Goal: Book appointment/travel/reservation

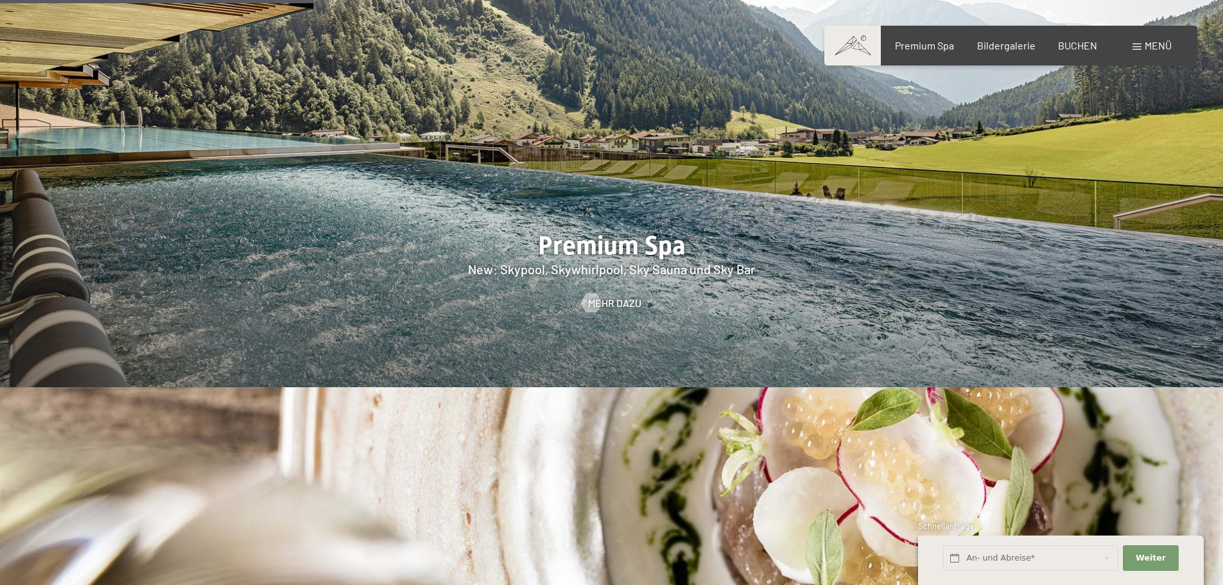
scroll to position [2247, 0]
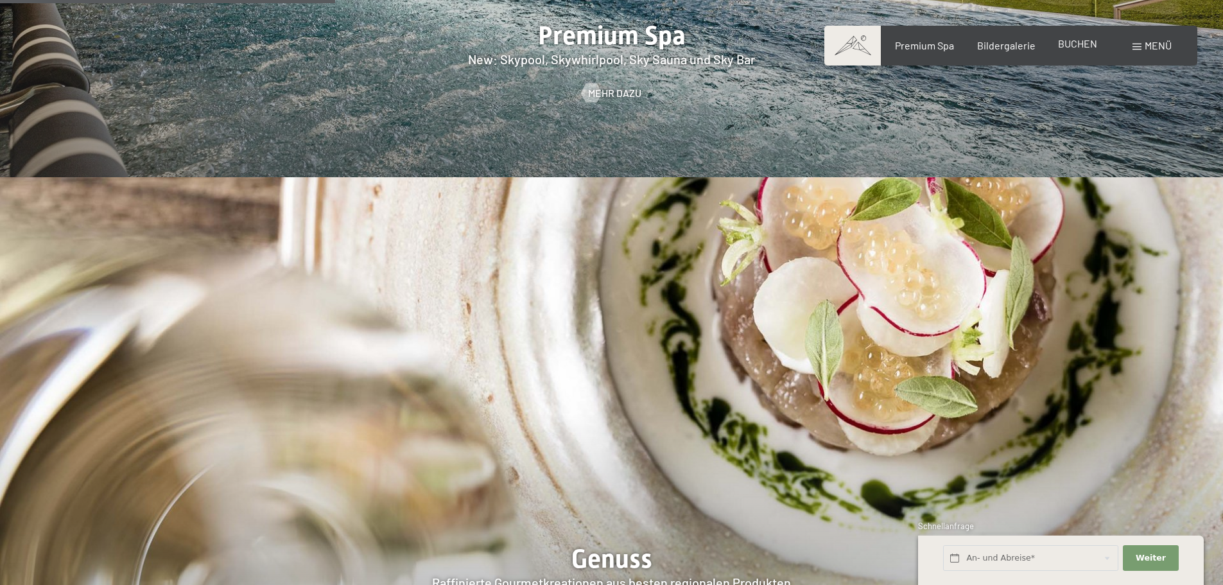
click at [1077, 46] on span "BUCHEN" at bounding box center [1077, 43] width 39 height 12
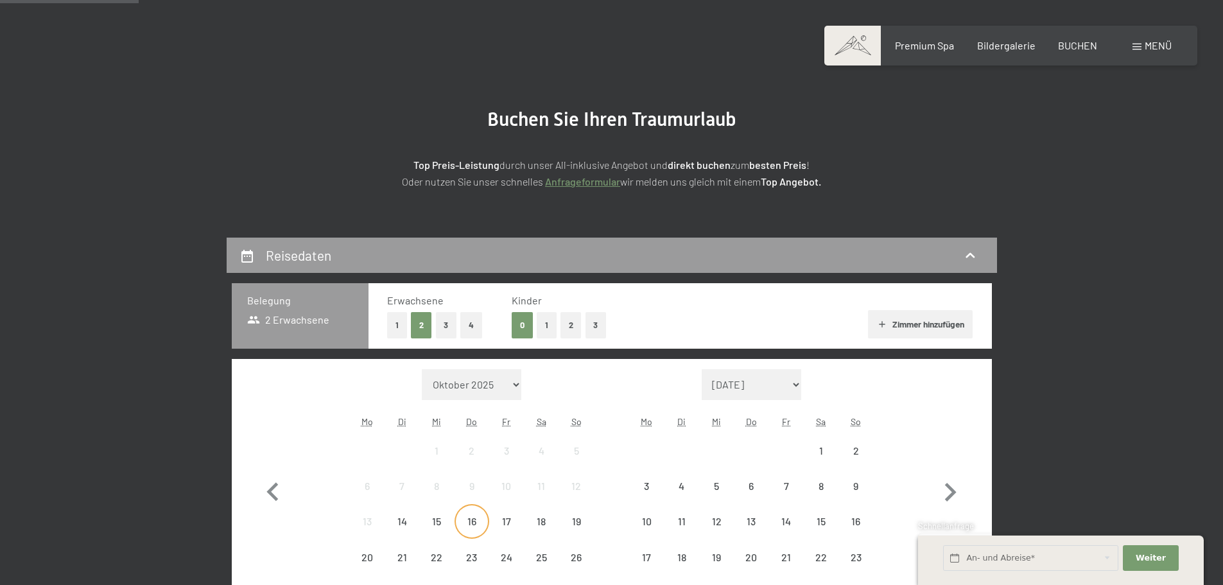
scroll to position [257, 0]
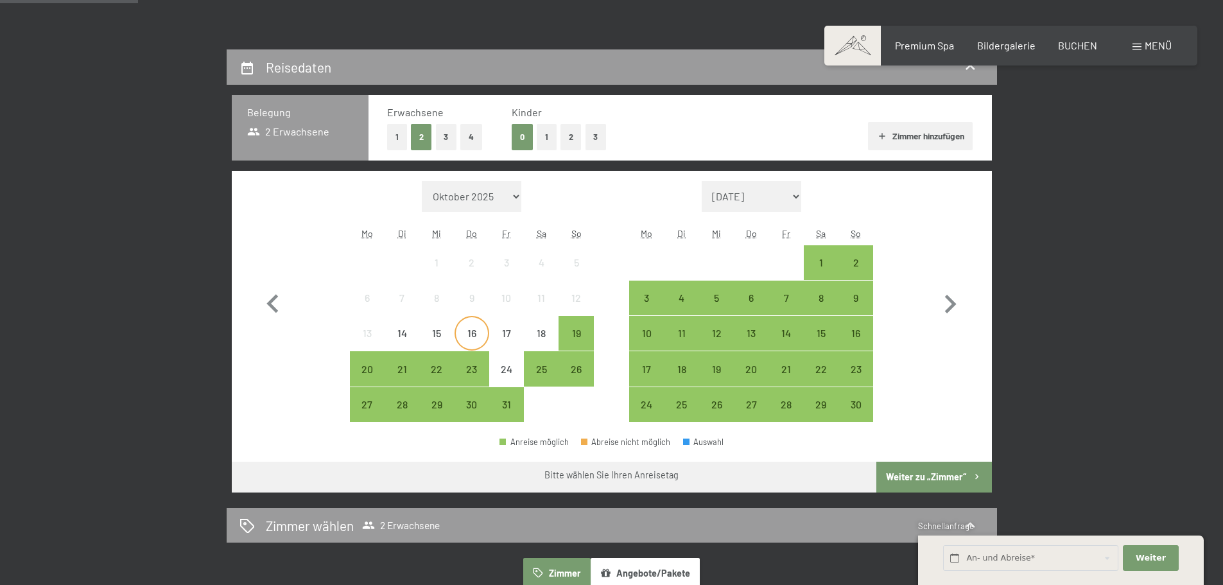
click at [467, 334] on div "16" at bounding box center [472, 344] width 32 height 32
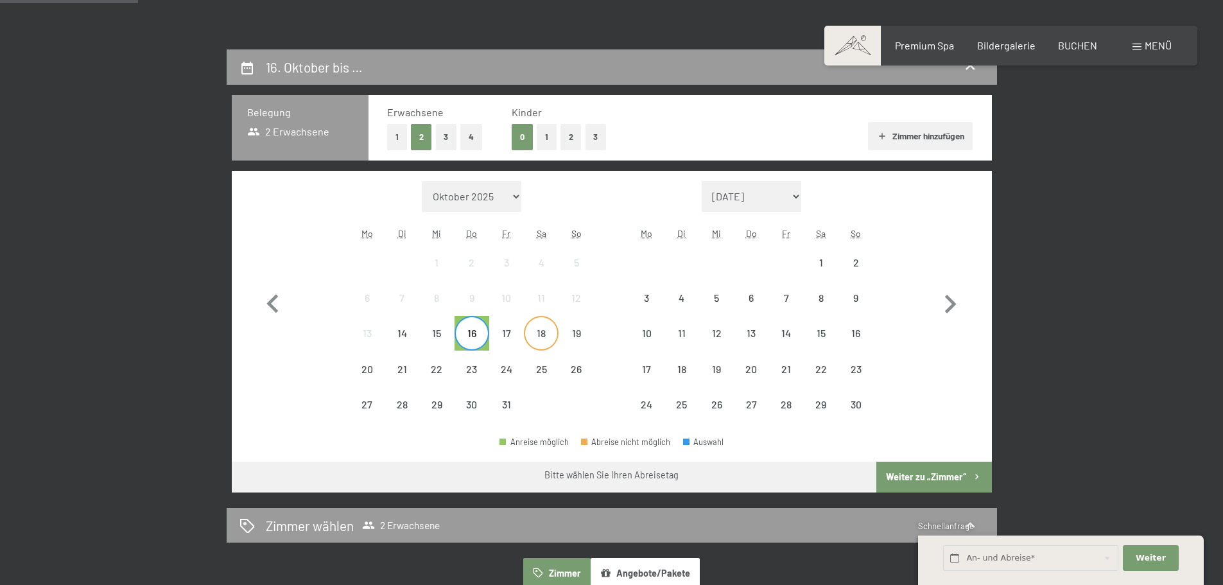
click at [547, 337] on div "18" at bounding box center [541, 344] width 32 height 32
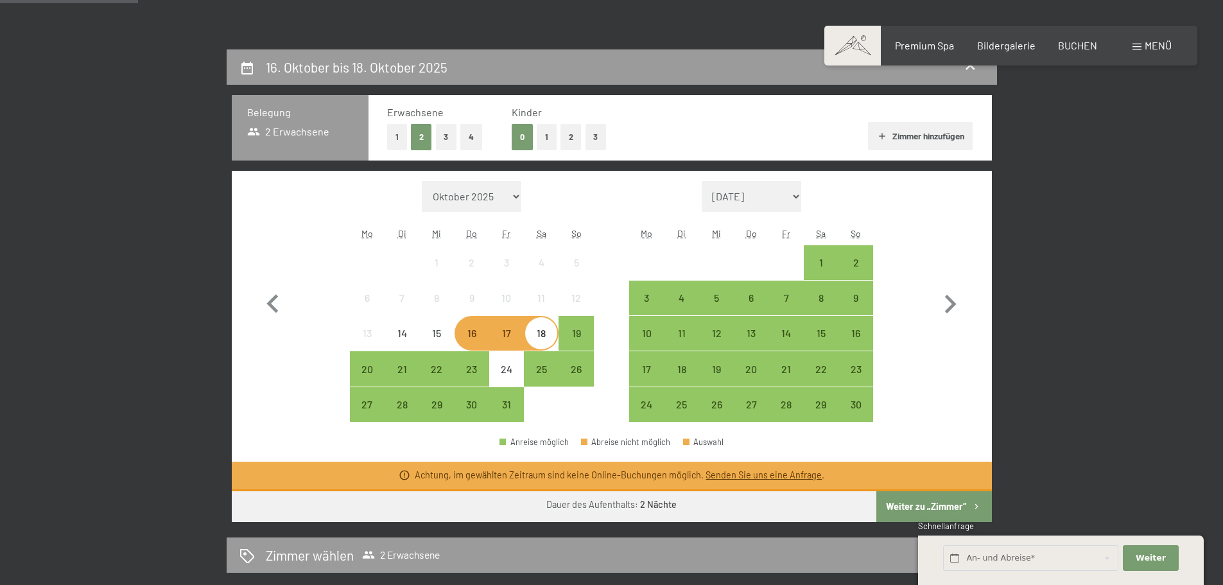
click at [930, 504] on button "Weiter zu „Zimmer“" at bounding box center [933, 506] width 115 height 31
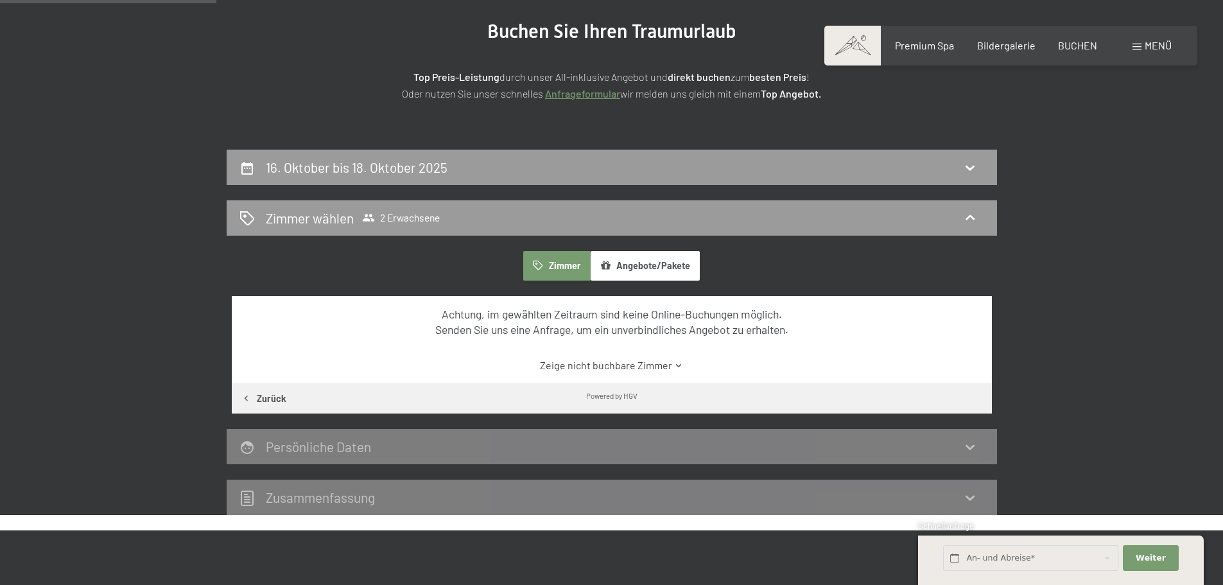
scroll to position [0, 0]
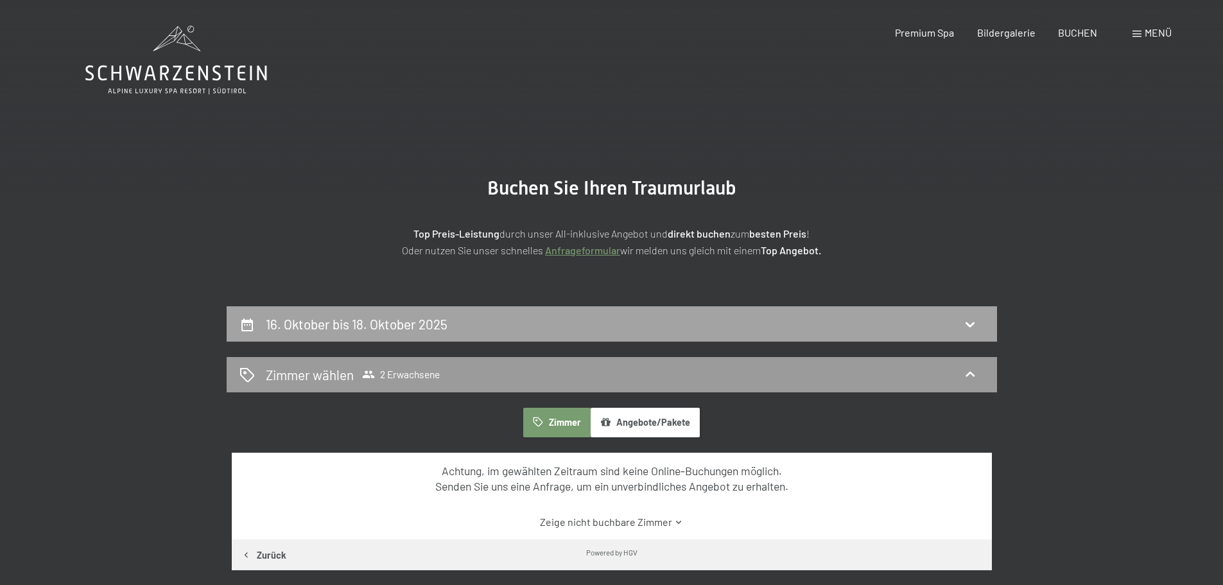
click at [476, 322] on div "16. Oktober bis 18. Oktober 2025" at bounding box center [612, 324] width 745 height 19
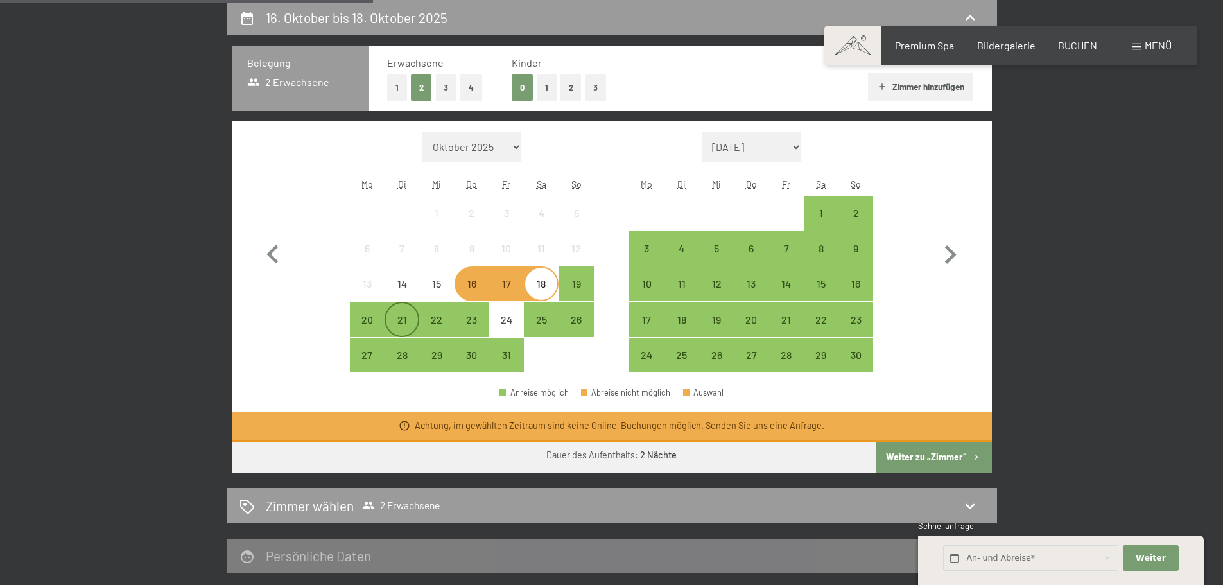
click at [401, 323] on div "21" at bounding box center [402, 331] width 32 height 32
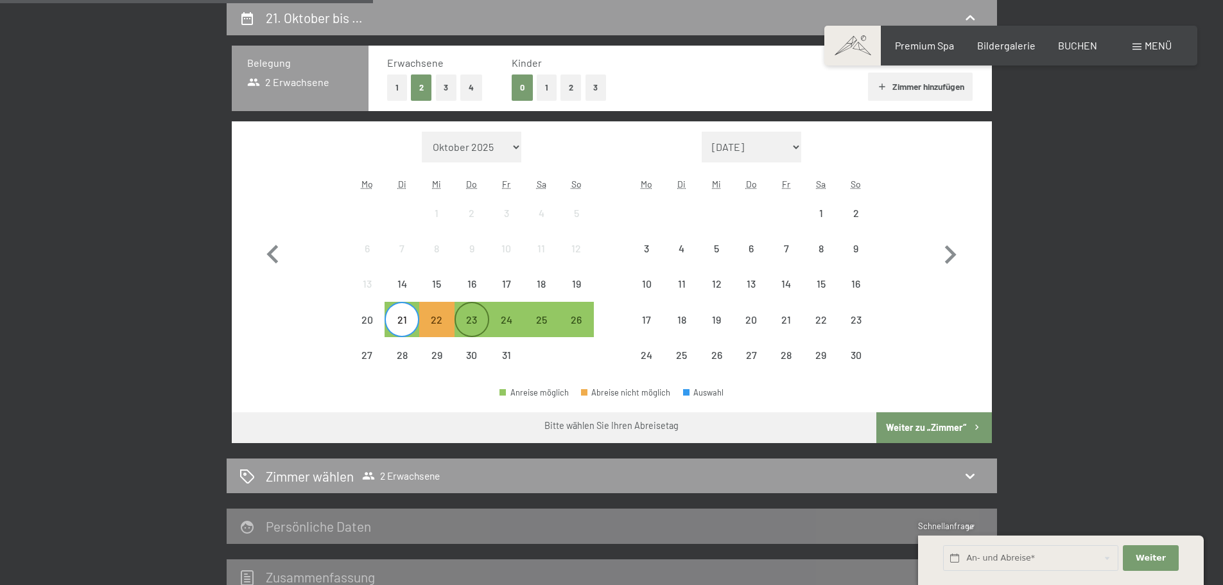
click at [480, 317] on div "23" at bounding box center [472, 331] width 32 height 32
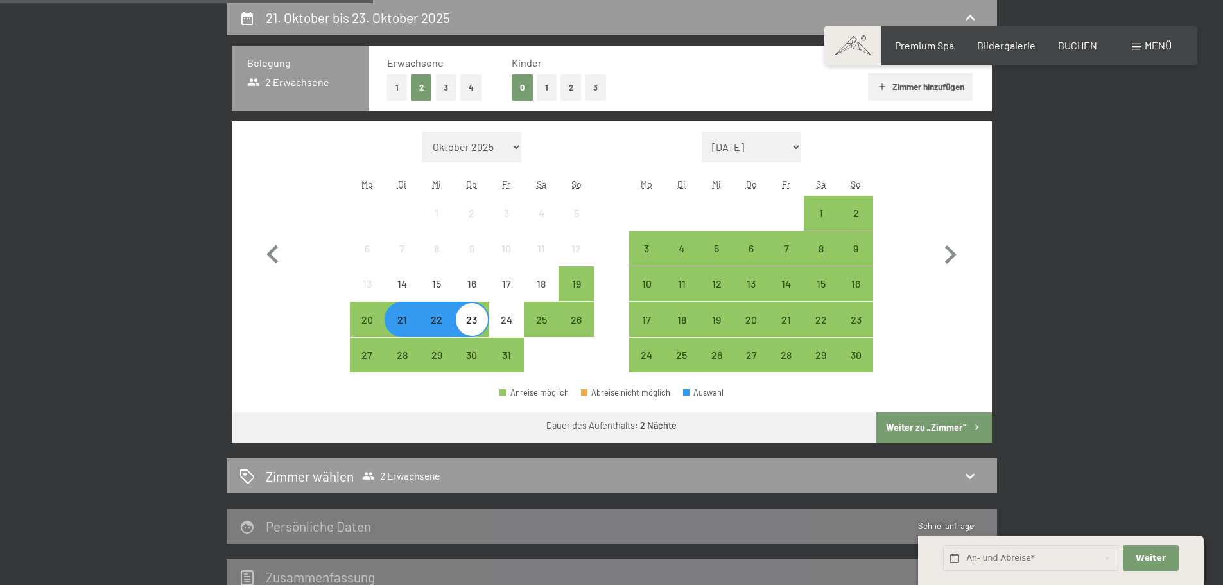
click at [939, 429] on button "Weiter zu „Zimmer“" at bounding box center [933, 427] width 115 height 31
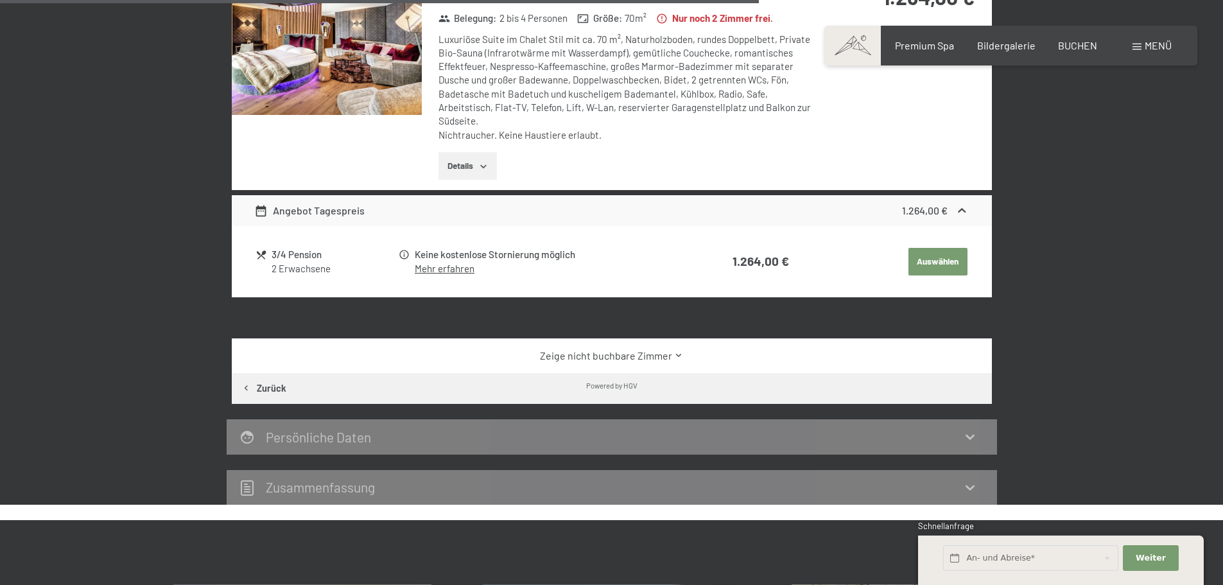
scroll to position [1205, 0]
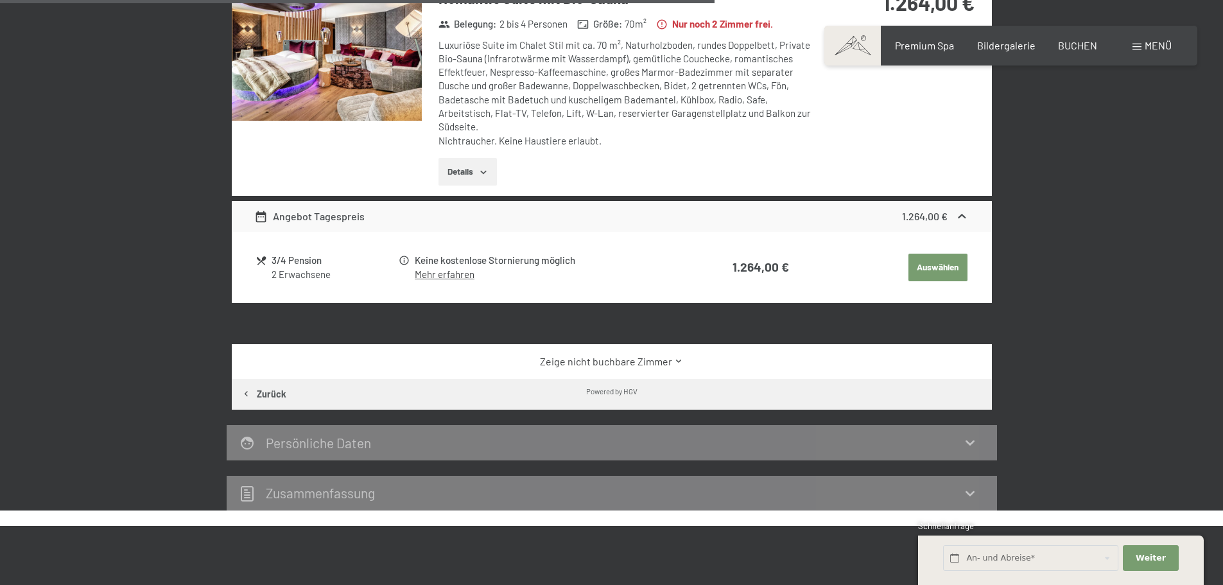
click at [647, 362] on link "Zeige nicht buchbare Zimmer" at bounding box center [611, 361] width 715 height 14
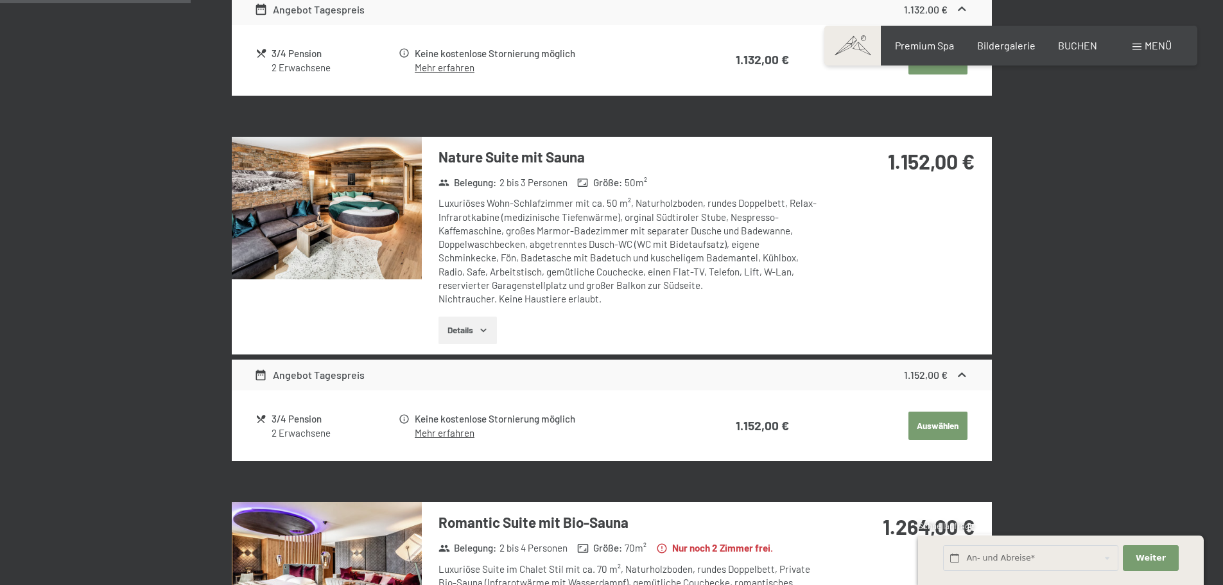
scroll to position [0, 0]
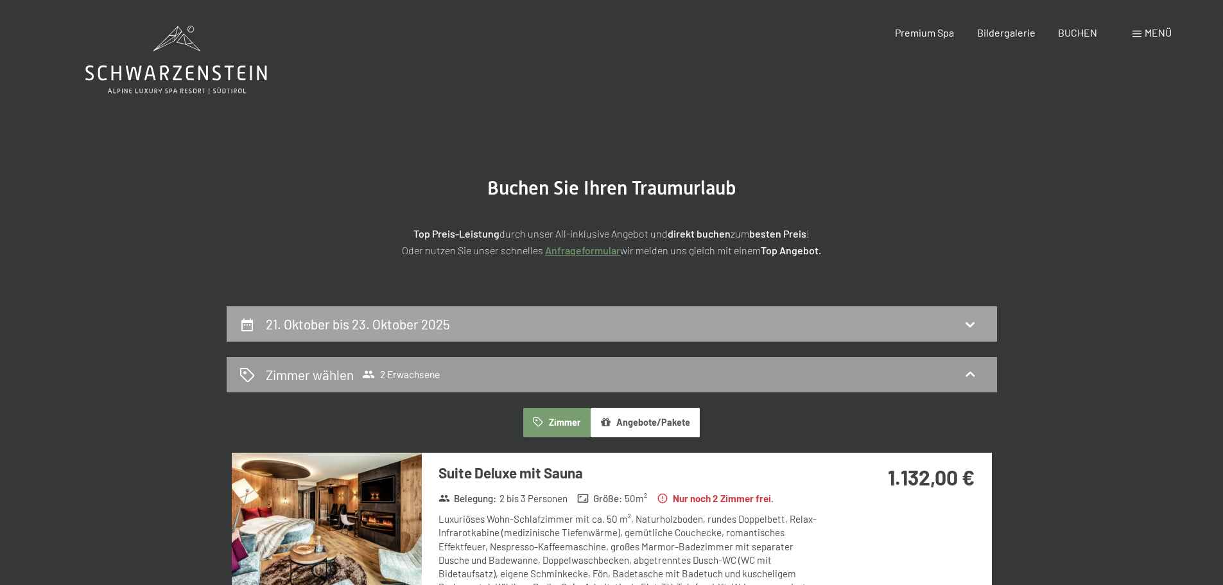
click at [421, 326] on h2 "21. Oktober bis 23. Oktober 2025" at bounding box center [358, 324] width 184 height 16
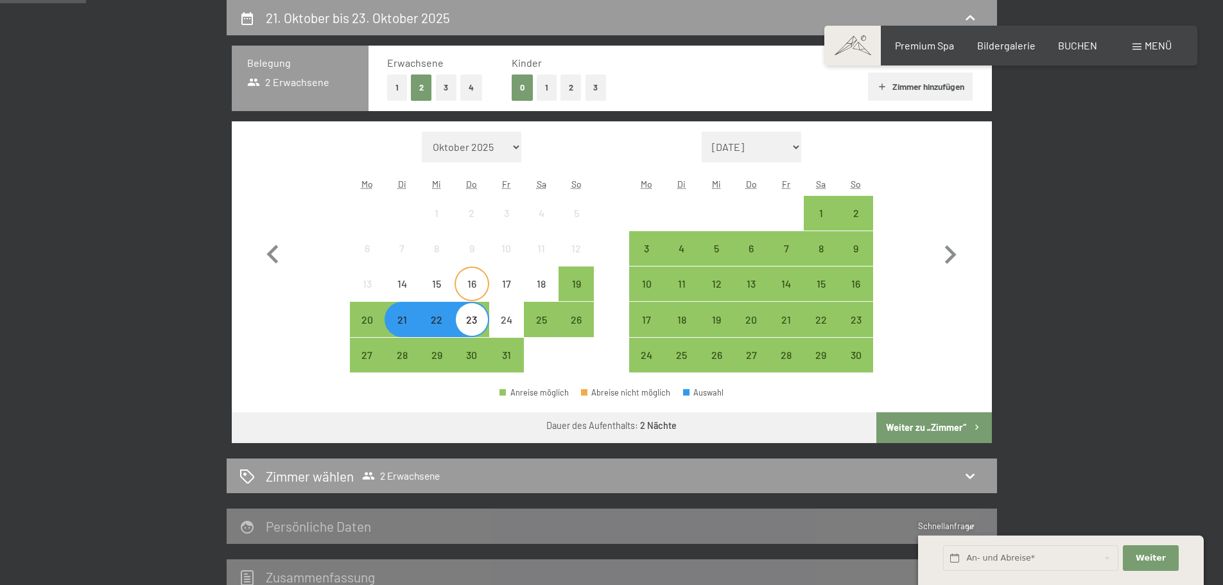
click at [475, 286] on div "16" at bounding box center [472, 295] width 32 height 32
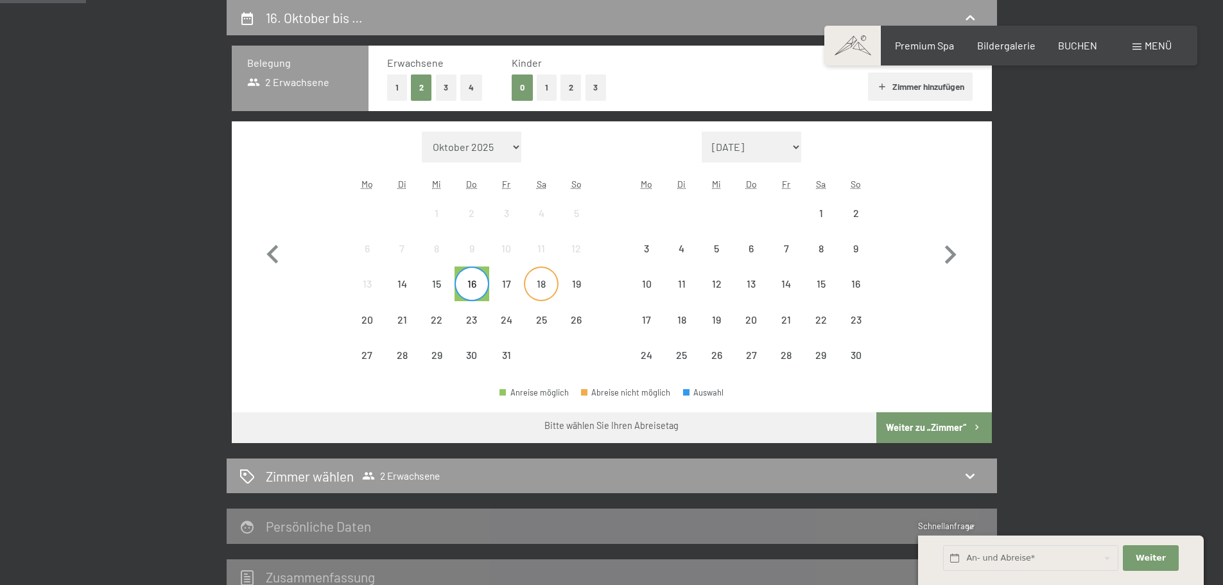
click at [537, 287] on div "18" at bounding box center [541, 295] width 32 height 32
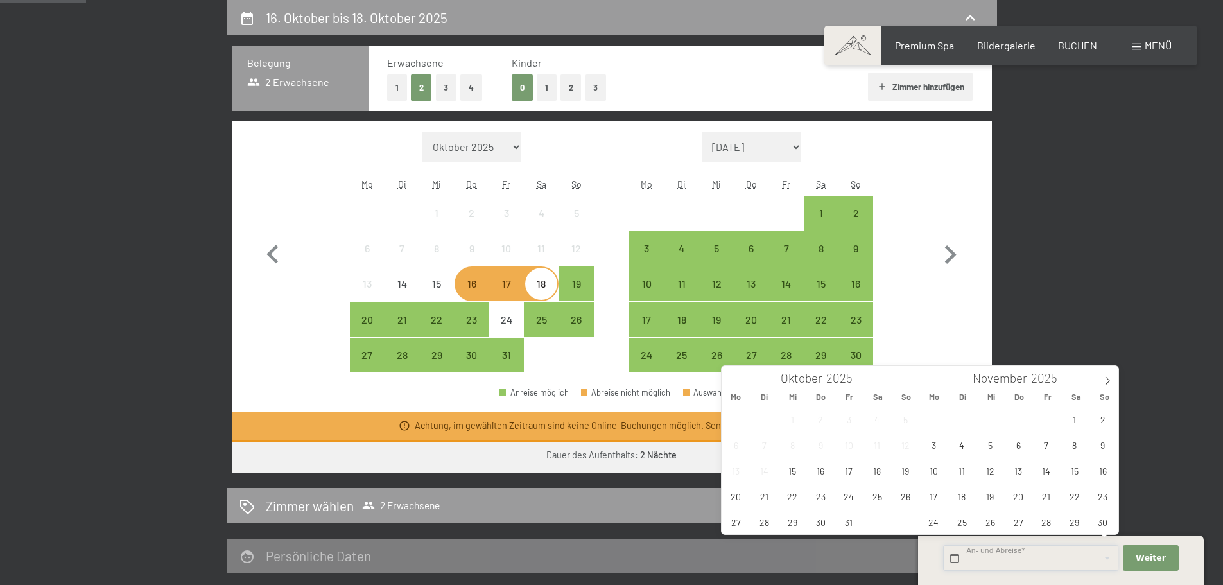
click at [1064, 558] on input "text" at bounding box center [1030, 558] width 175 height 26
click at [817, 475] on span "16" at bounding box center [820, 470] width 25 height 25
click at [872, 475] on span "18" at bounding box center [877, 470] width 25 height 25
type input "Do. [DATE] - [DATE]"
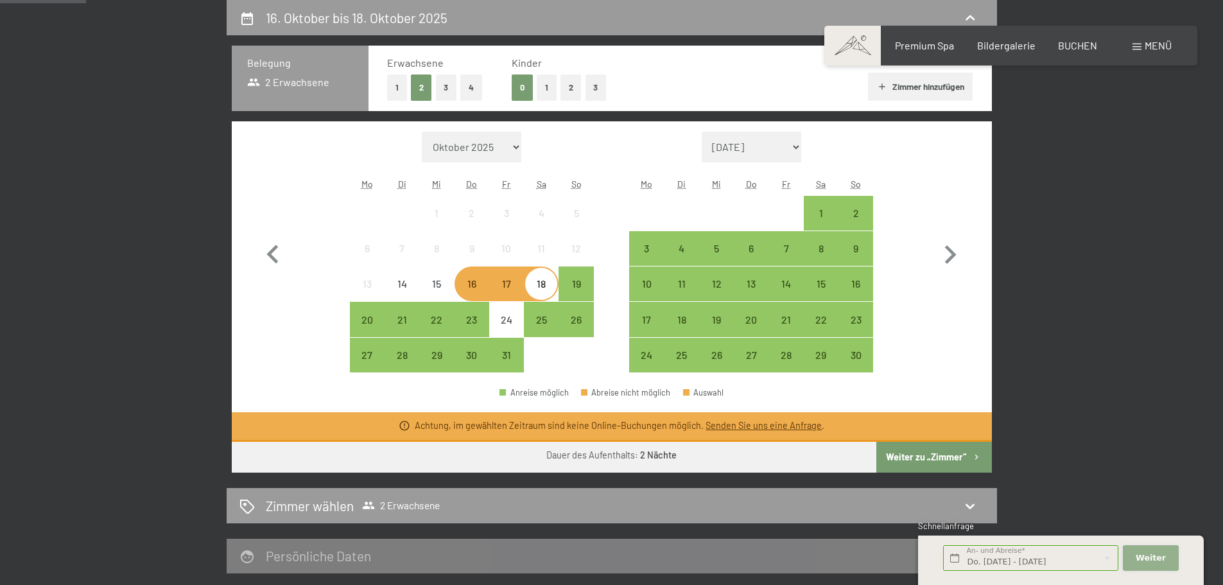
click at [1141, 564] on button "Weiter Adressfelder ausblenden" at bounding box center [1150, 558] width 55 height 26
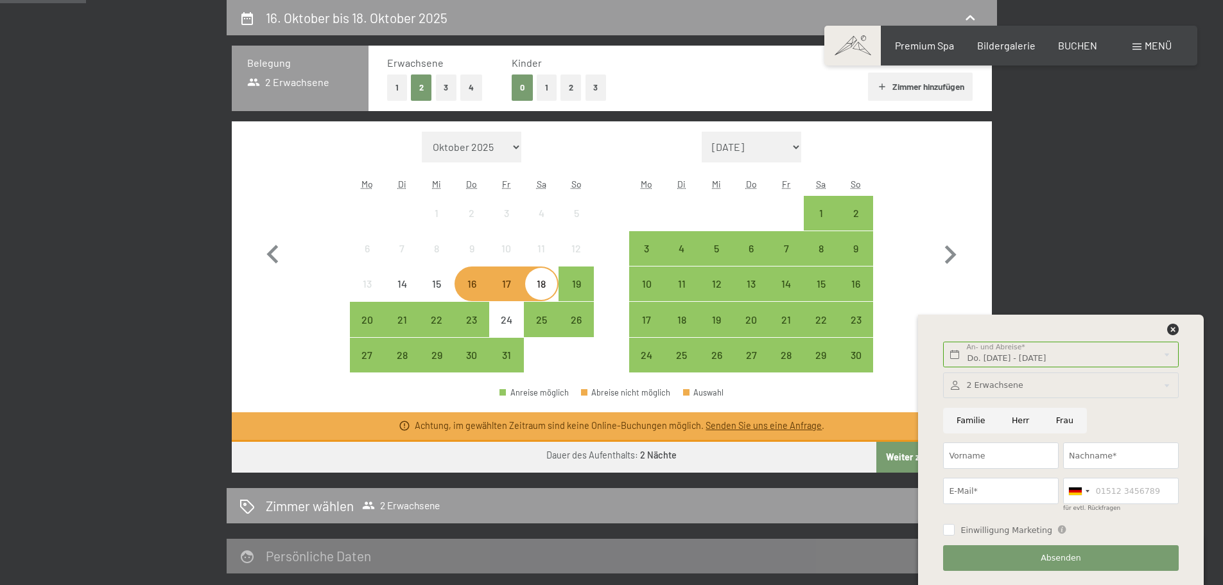
click at [1015, 423] on input "Herr" at bounding box center [1020, 421] width 44 height 26
radio input "true"
click at [1093, 460] on input "Nachname*" at bounding box center [1121, 455] width 116 height 26
type input "Golger"
click at [985, 493] on input "E-Mail*" at bounding box center [1001, 491] width 116 height 26
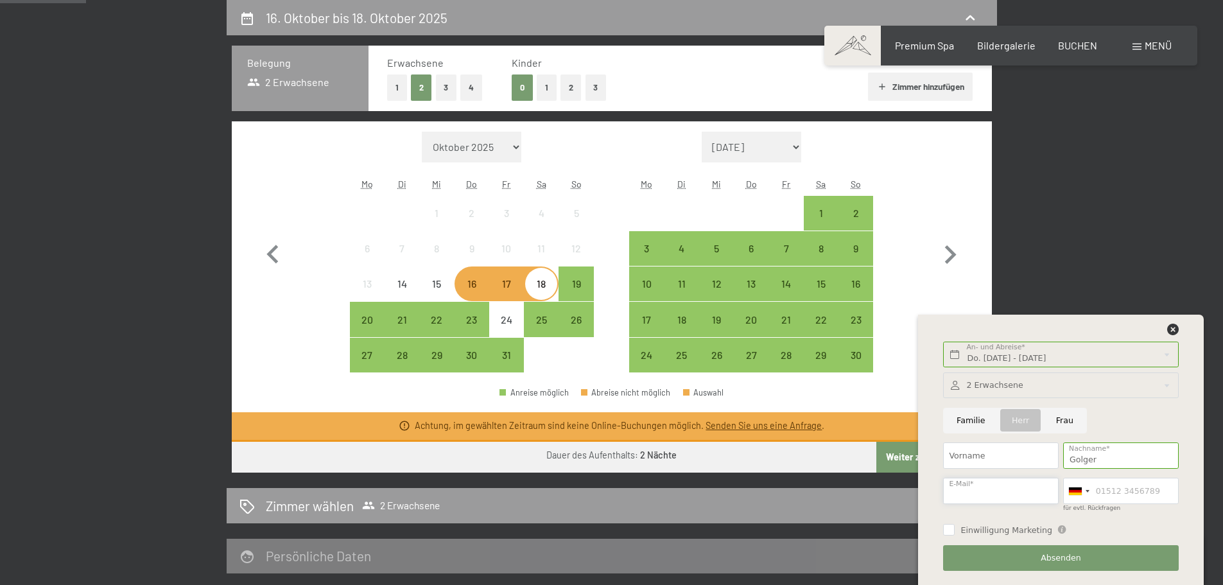
type input "[EMAIL_ADDRESS][DOMAIN_NAME]"
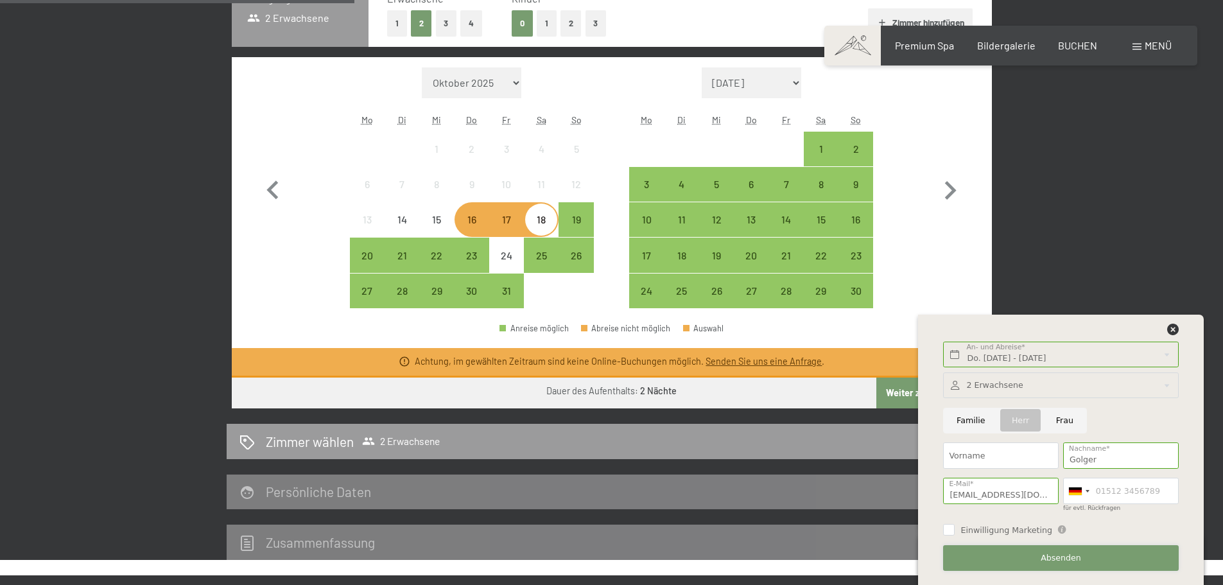
click at [1066, 562] on span "Absenden" at bounding box center [1061, 558] width 40 height 12
